Goal: Information Seeking & Learning: Learn about a topic

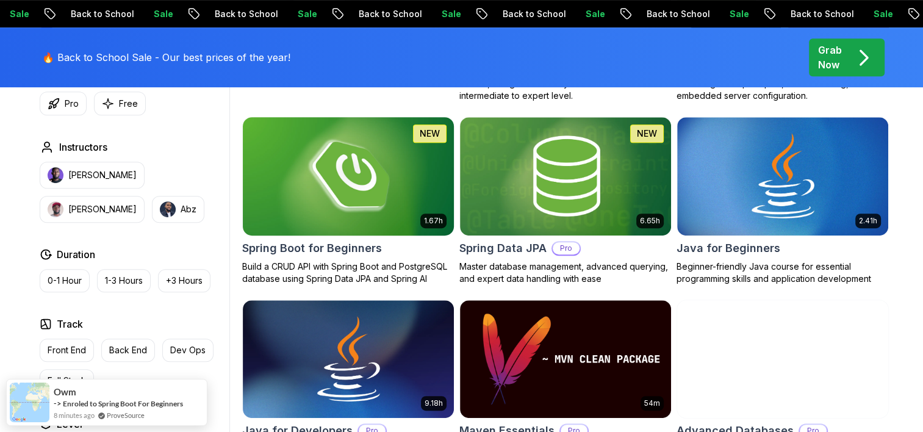
scroll to position [549, 0]
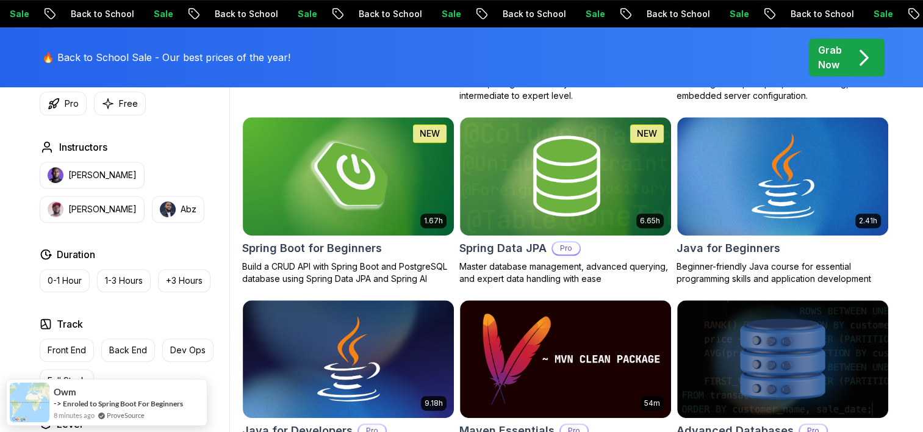
drag, startPoint x: 639, startPoint y: 110, endPoint x: 627, endPoint y: 112, distance: 12.3
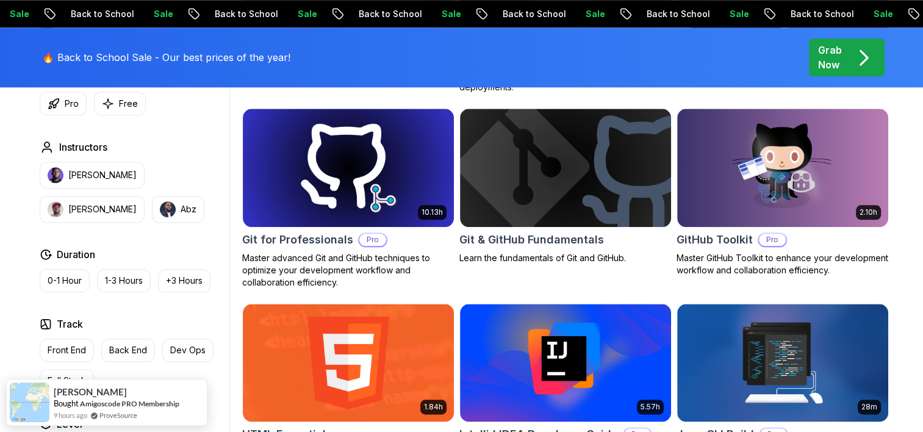
scroll to position [0, 0]
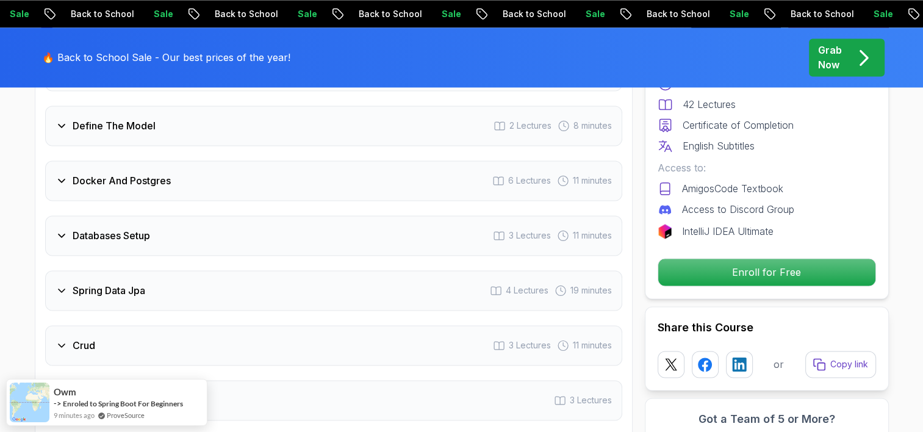
scroll to position [1890, 0]
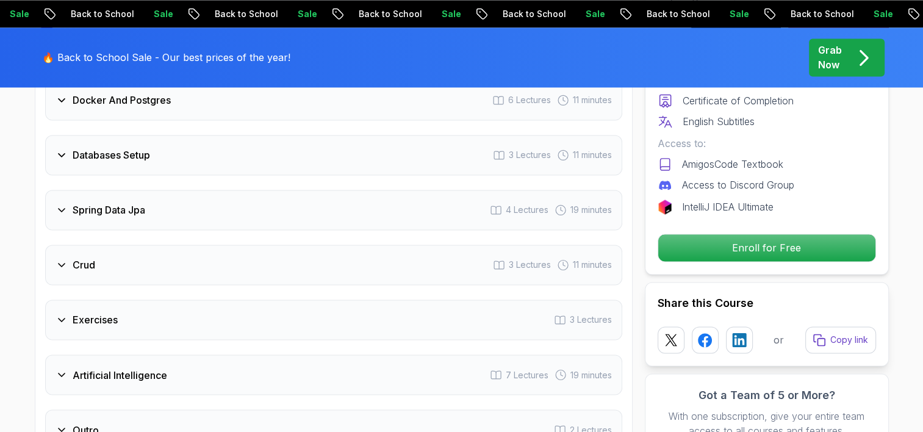
click at [337, 194] on div "Spring Data Jpa 4 Lectures 19 minutes" at bounding box center [333, 210] width 577 height 40
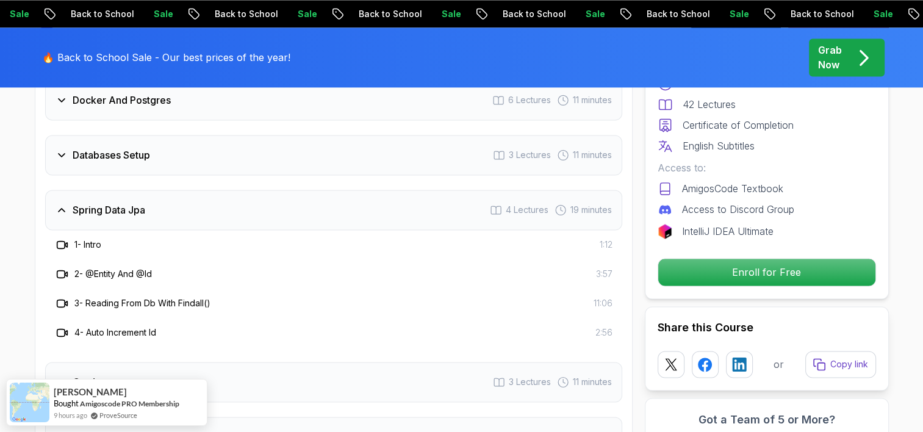
click at [337, 194] on div "Spring Data Jpa 4 Lectures 19 minutes" at bounding box center [333, 210] width 577 height 40
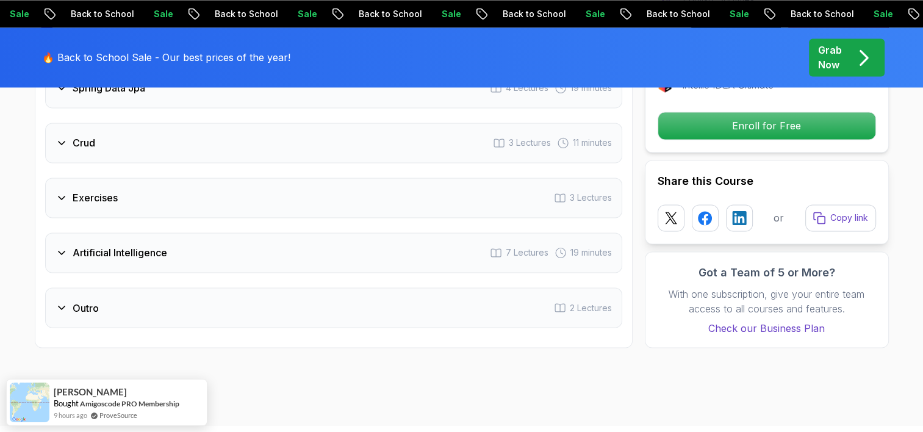
scroll to position [2076, 0]
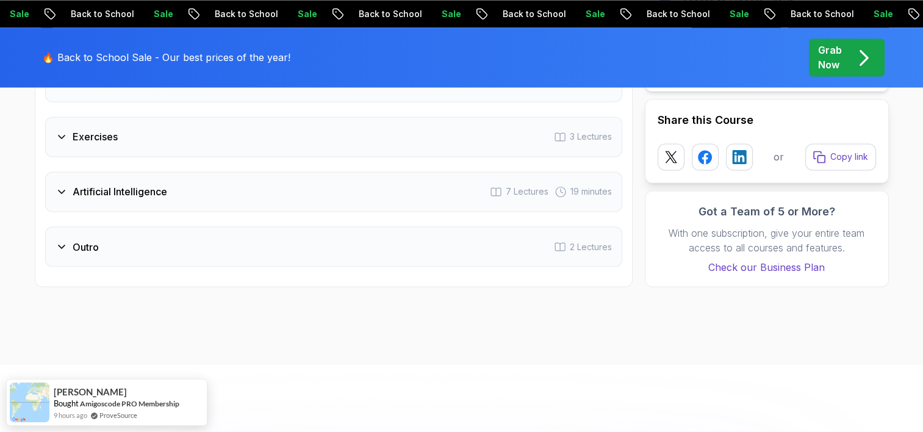
click at [222, 173] on div "Artificial Intelligence 7 Lectures 19 minutes" at bounding box center [333, 191] width 577 height 40
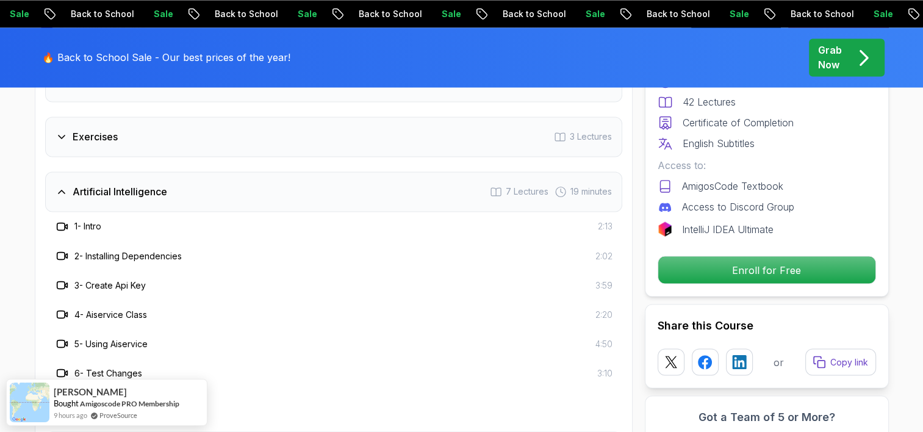
click at [222, 173] on div "Artificial Intelligence 7 Lectures 19 minutes" at bounding box center [333, 191] width 577 height 40
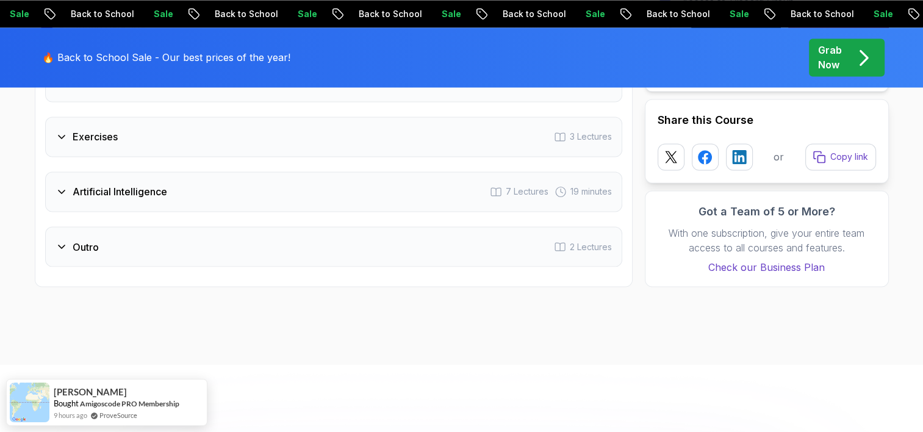
click at [145, 184] on h3 "Artificial Intelligence" at bounding box center [120, 191] width 95 height 15
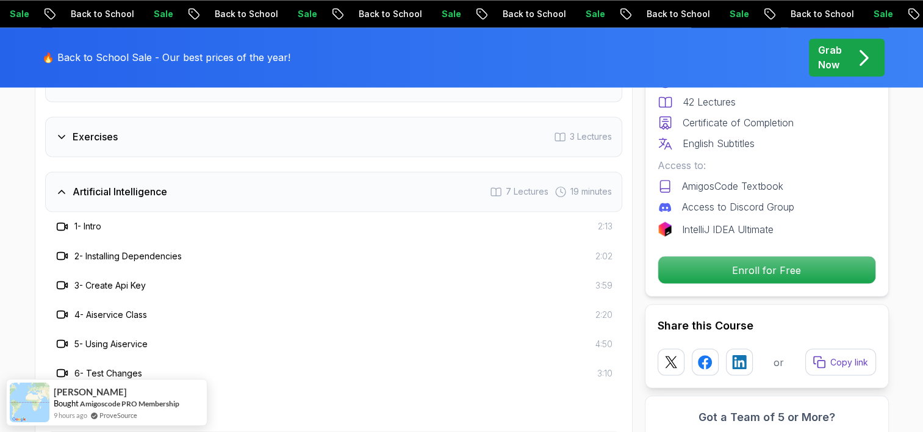
click at [145, 184] on h3 "Artificial Intelligence" at bounding box center [120, 191] width 95 height 15
